Goal: Information Seeking & Learning: Learn about a topic

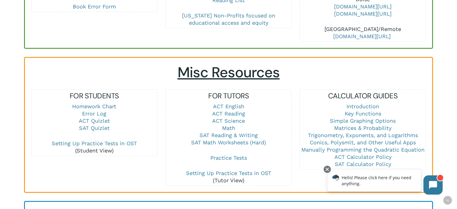
scroll to position [357, 0]
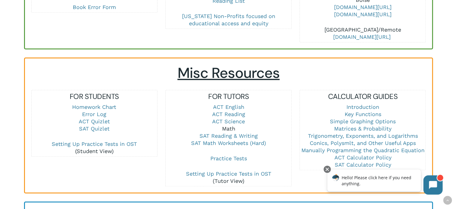
click at [228, 127] on link "Math" at bounding box center [228, 128] width 13 height 6
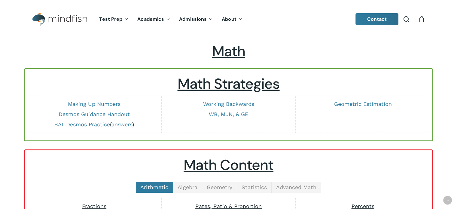
scroll to position [143, 0]
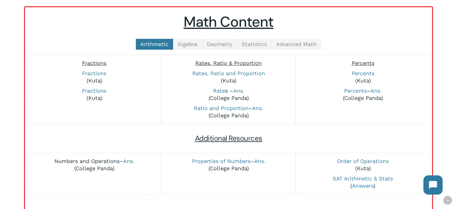
click at [101, 160] on link "Numbers and Operations" at bounding box center [86, 161] width 65 height 6
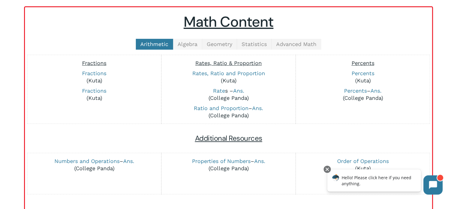
click at [186, 48] on link "Algebra" at bounding box center [187, 44] width 29 height 11
